Goal: Find specific page/section: Find specific page/section

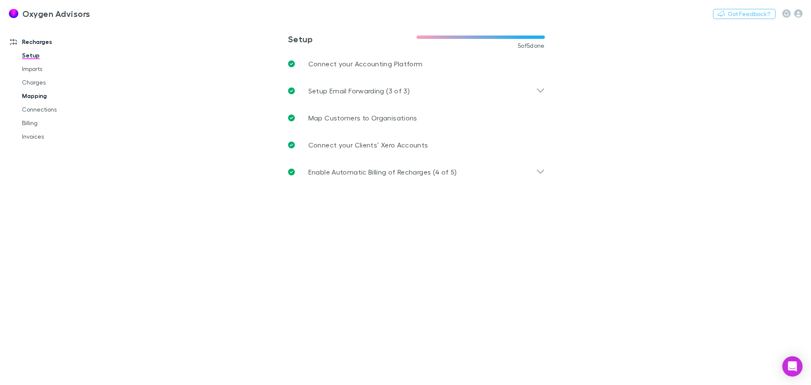
click at [22, 99] on link "Mapping" at bounding box center [64, 96] width 100 height 14
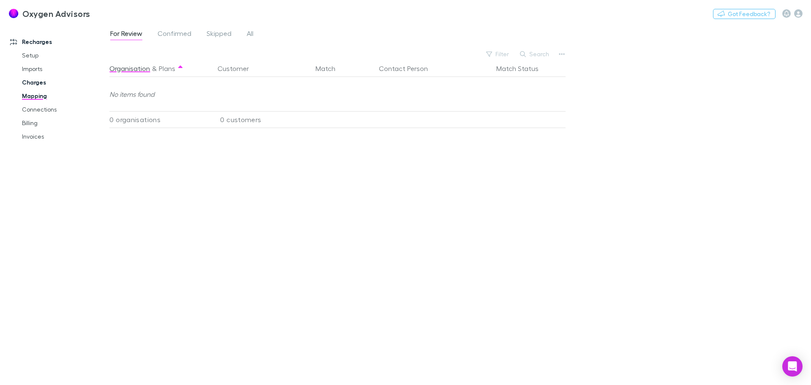
click at [29, 83] on link "Charges" at bounding box center [64, 83] width 100 height 14
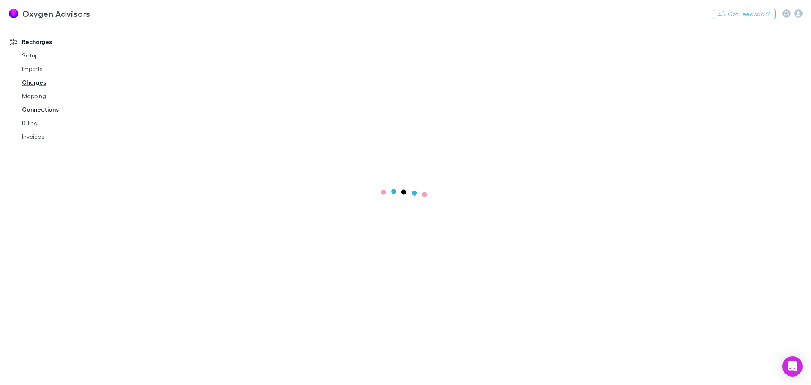
click at [33, 112] on link "Connections" at bounding box center [64, 110] width 100 height 14
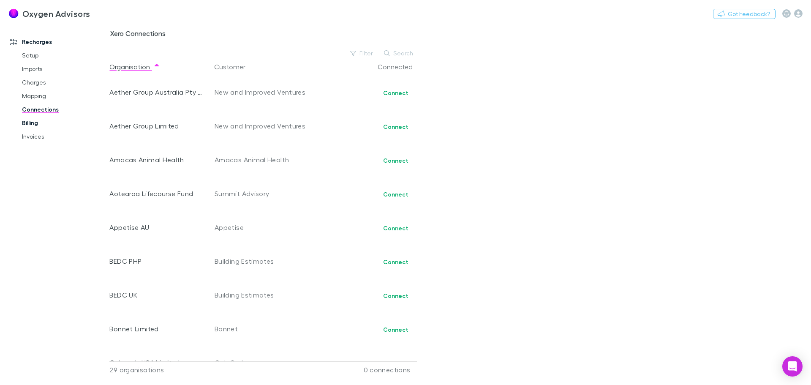
click at [32, 122] on link "Billing" at bounding box center [64, 123] width 100 height 14
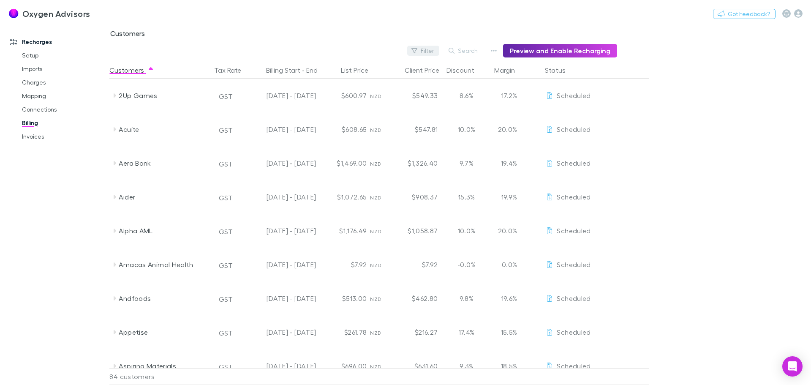
click at [429, 54] on button "Filter" at bounding box center [423, 51] width 32 height 10
click at [728, 100] on div at bounding box center [405, 192] width 811 height 385
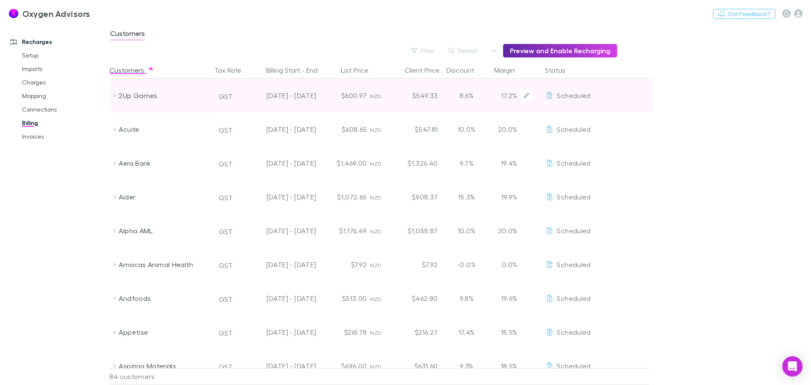
click at [574, 101] on div "Scheduled" at bounding box center [567, 96] width 45 height 34
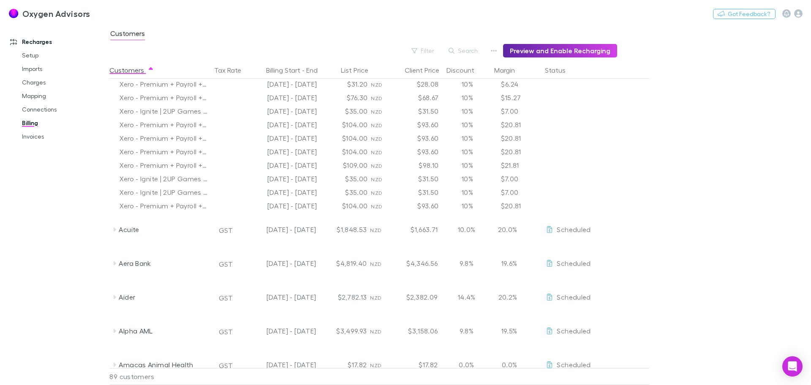
scroll to position [464, 0]
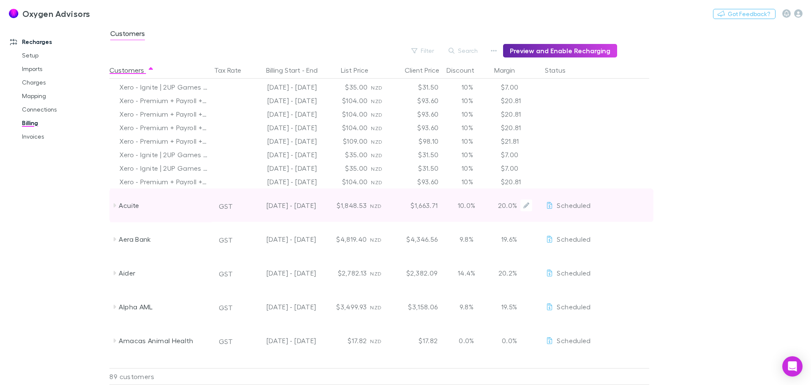
click at [586, 203] on span "Scheduled" at bounding box center [573, 205] width 34 height 8
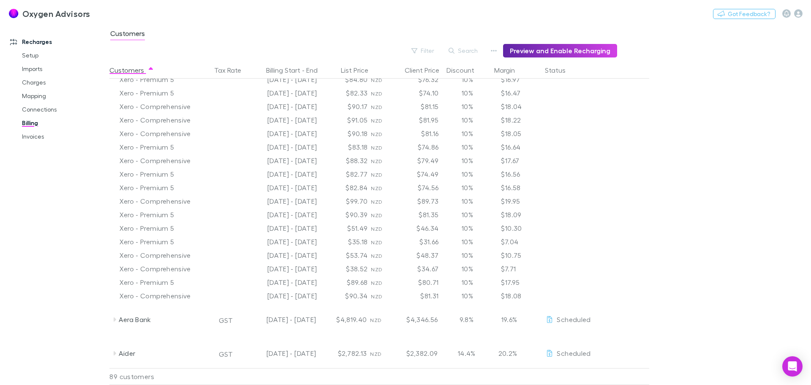
scroll to position [718, 0]
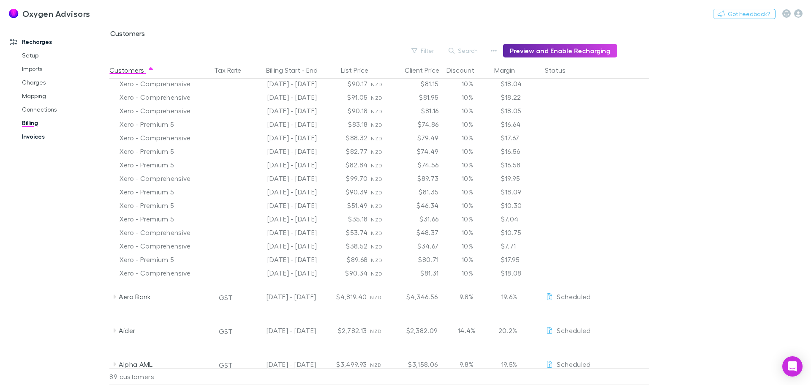
click at [30, 133] on link "Invoices" at bounding box center [64, 137] width 100 height 14
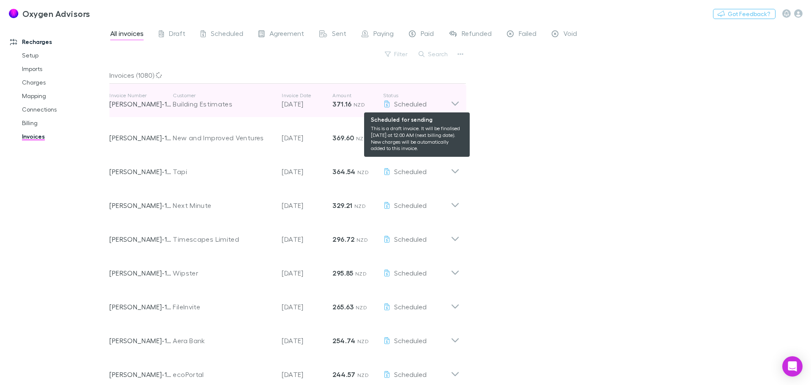
click at [449, 103] on div "Scheduled" at bounding box center [417, 104] width 68 height 10
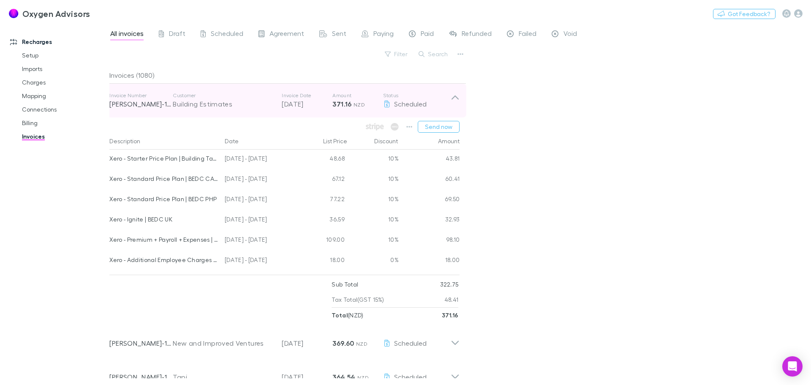
click at [450, 95] on p "Status" at bounding box center [417, 95] width 68 height 7
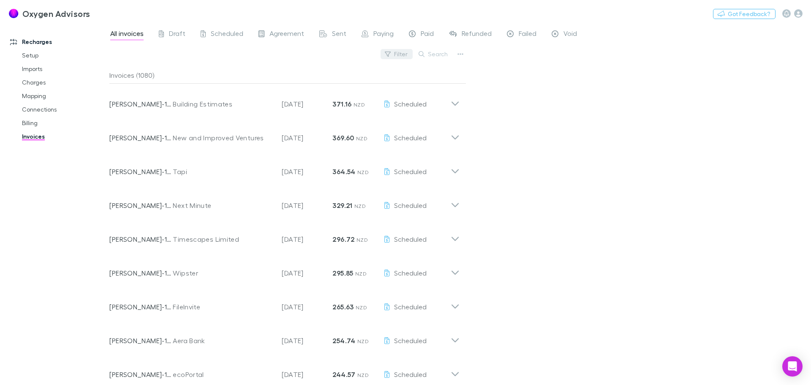
click at [390, 50] on button "Filter" at bounding box center [396, 54] width 32 height 10
click at [563, 90] on div at bounding box center [405, 192] width 811 height 385
click at [179, 35] on span "Draft" at bounding box center [177, 34] width 16 height 11
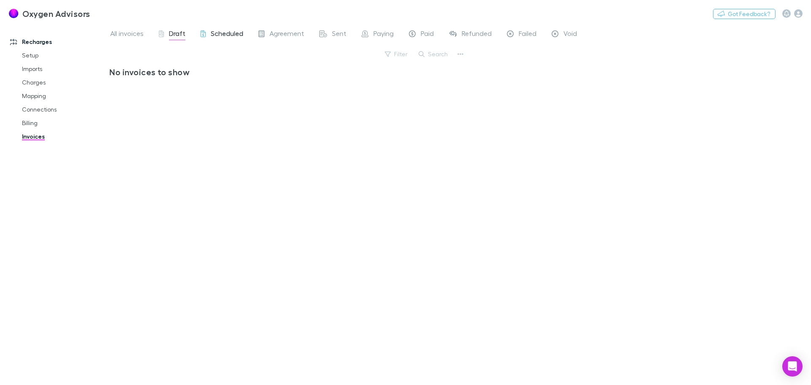
click at [220, 33] on span "Scheduled" at bounding box center [227, 34] width 33 height 11
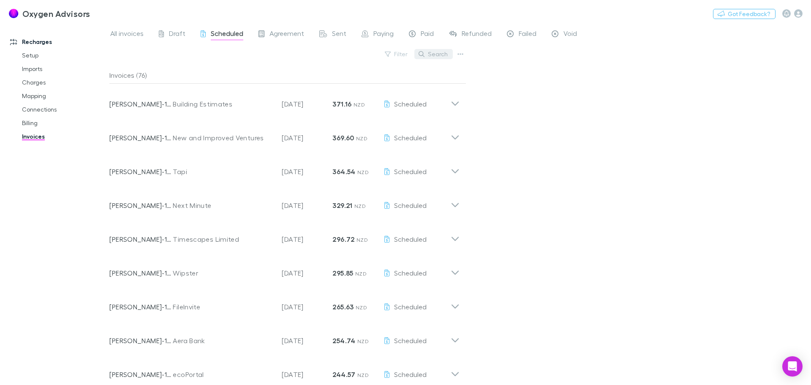
click at [446, 53] on button "Search" at bounding box center [433, 54] width 38 height 10
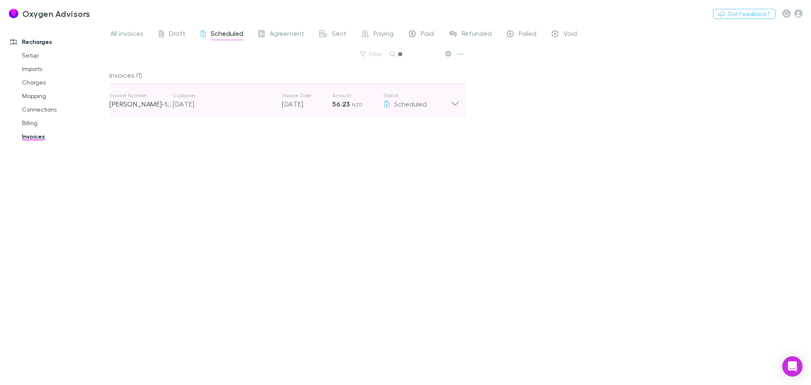
type input "**"
click at [455, 104] on icon at bounding box center [454, 100] width 9 height 17
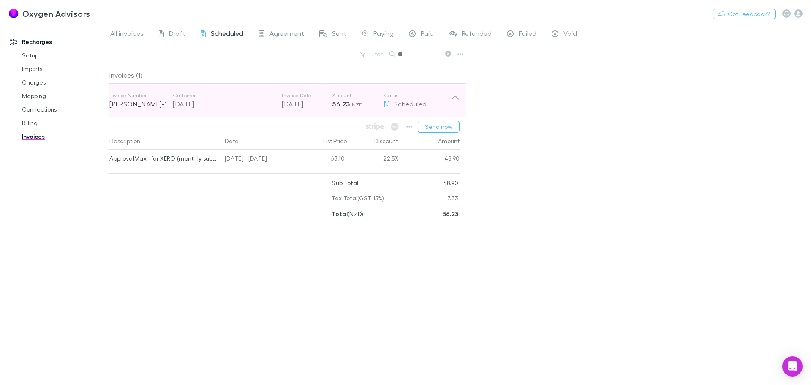
click at [455, 104] on icon at bounding box center [454, 100] width 9 height 17
